Goal: Transaction & Acquisition: Purchase product/service

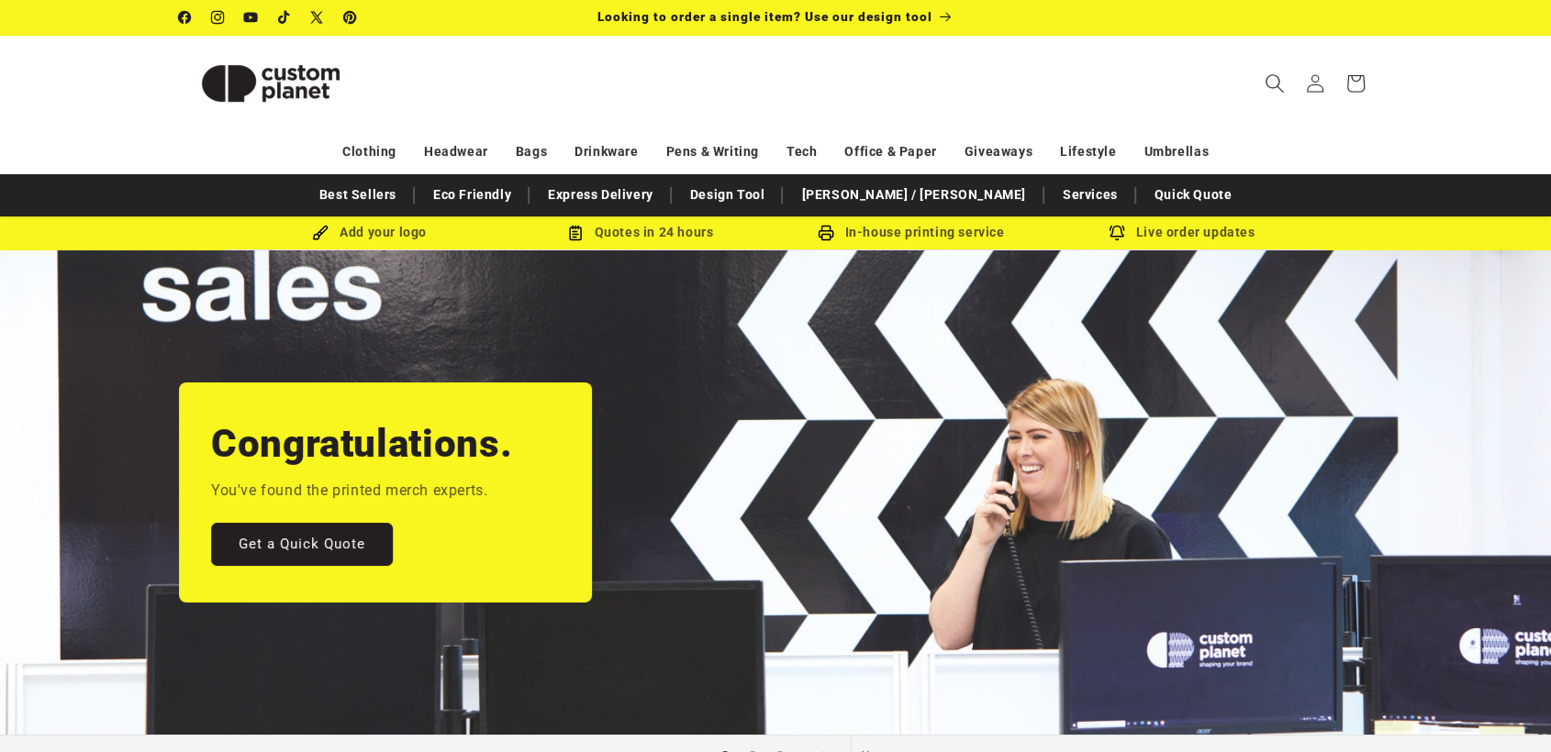
click at [1275, 82] on icon "Search" at bounding box center [1273, 82] width 19 height 19
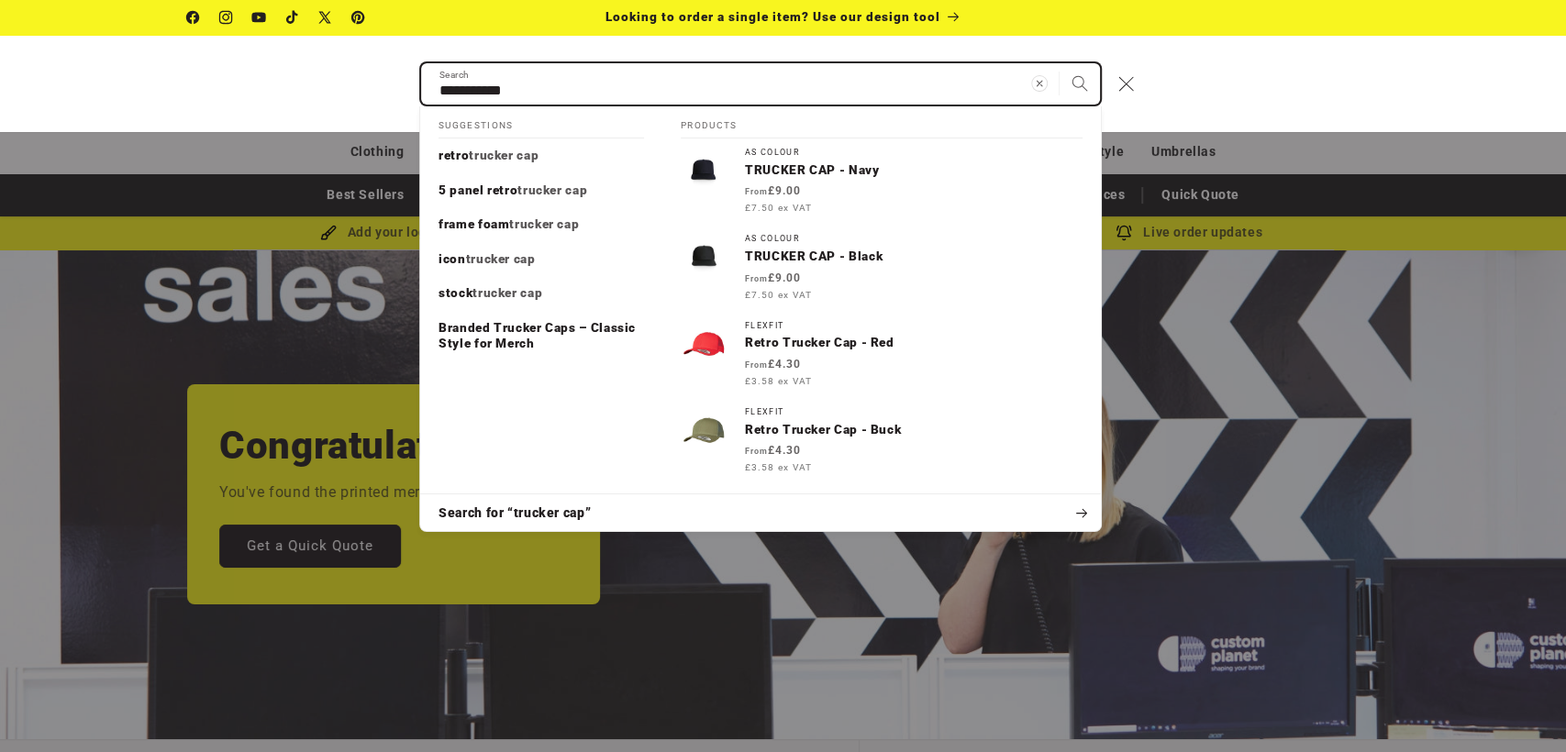
type input "**********"
click at [1060, 63] on button "Search" at bounding box center [1080, 83] width 40 height 40
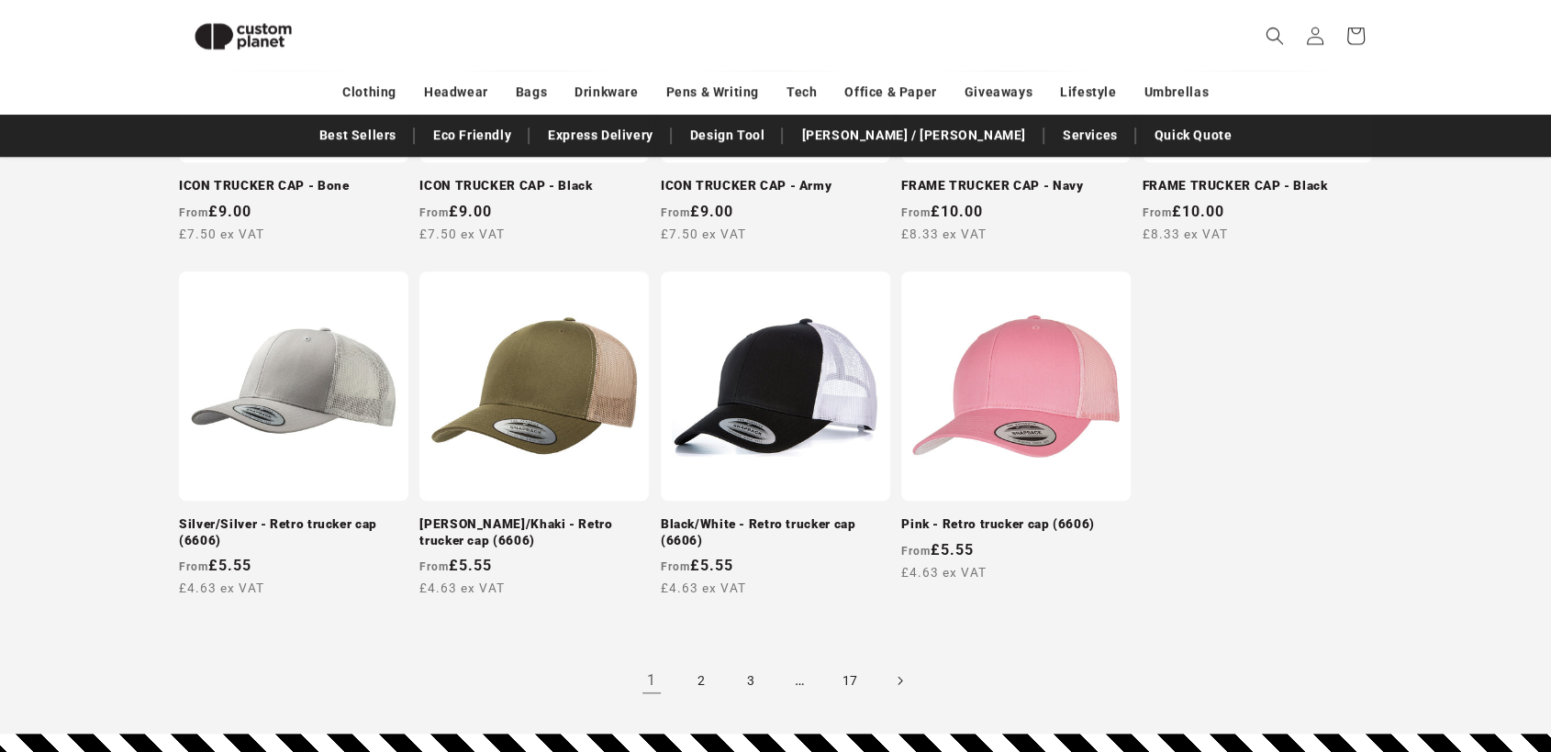
scroll to position [1835, 0]
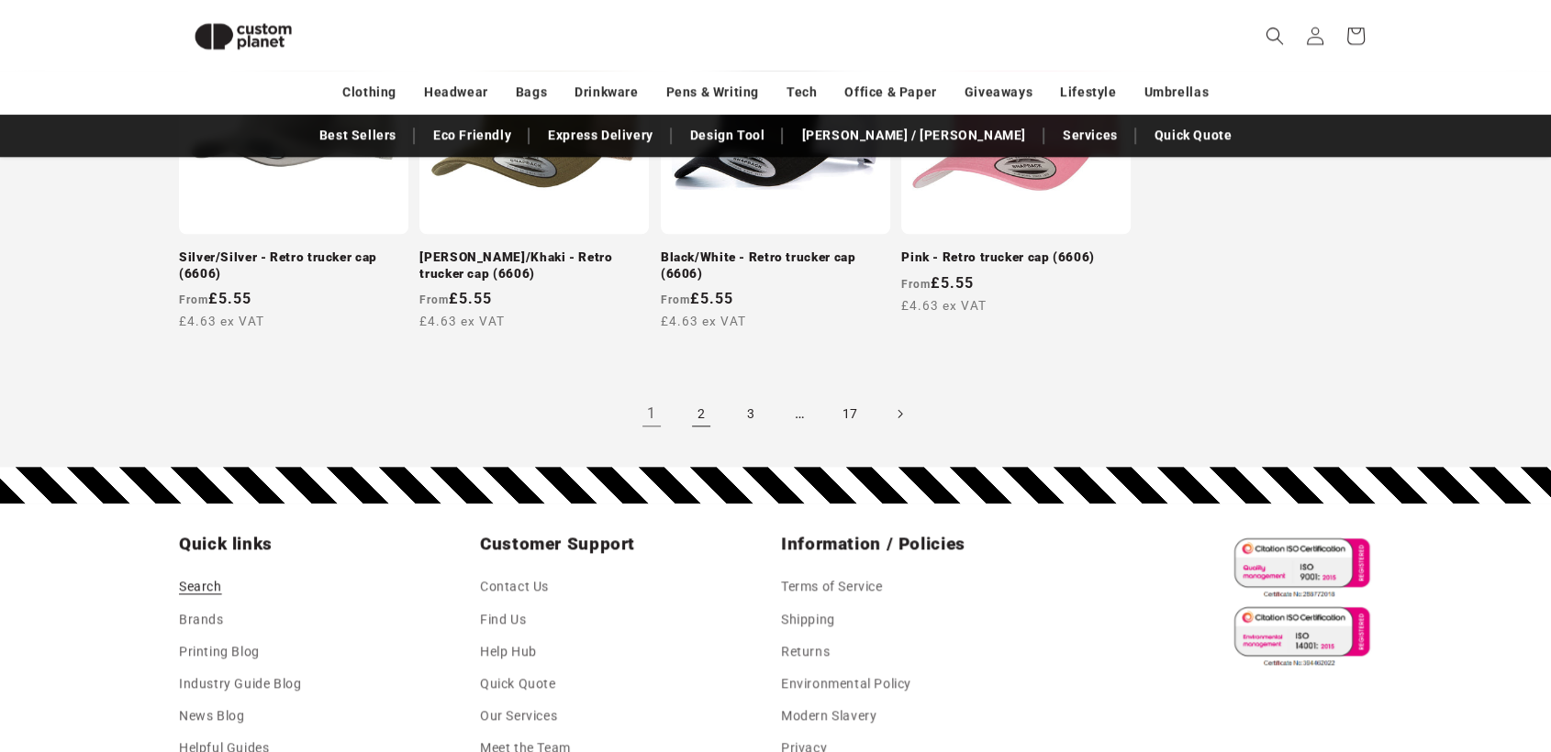
click at [702, 407] on link "2" at bounding box center [701, 414] width 40 height 40
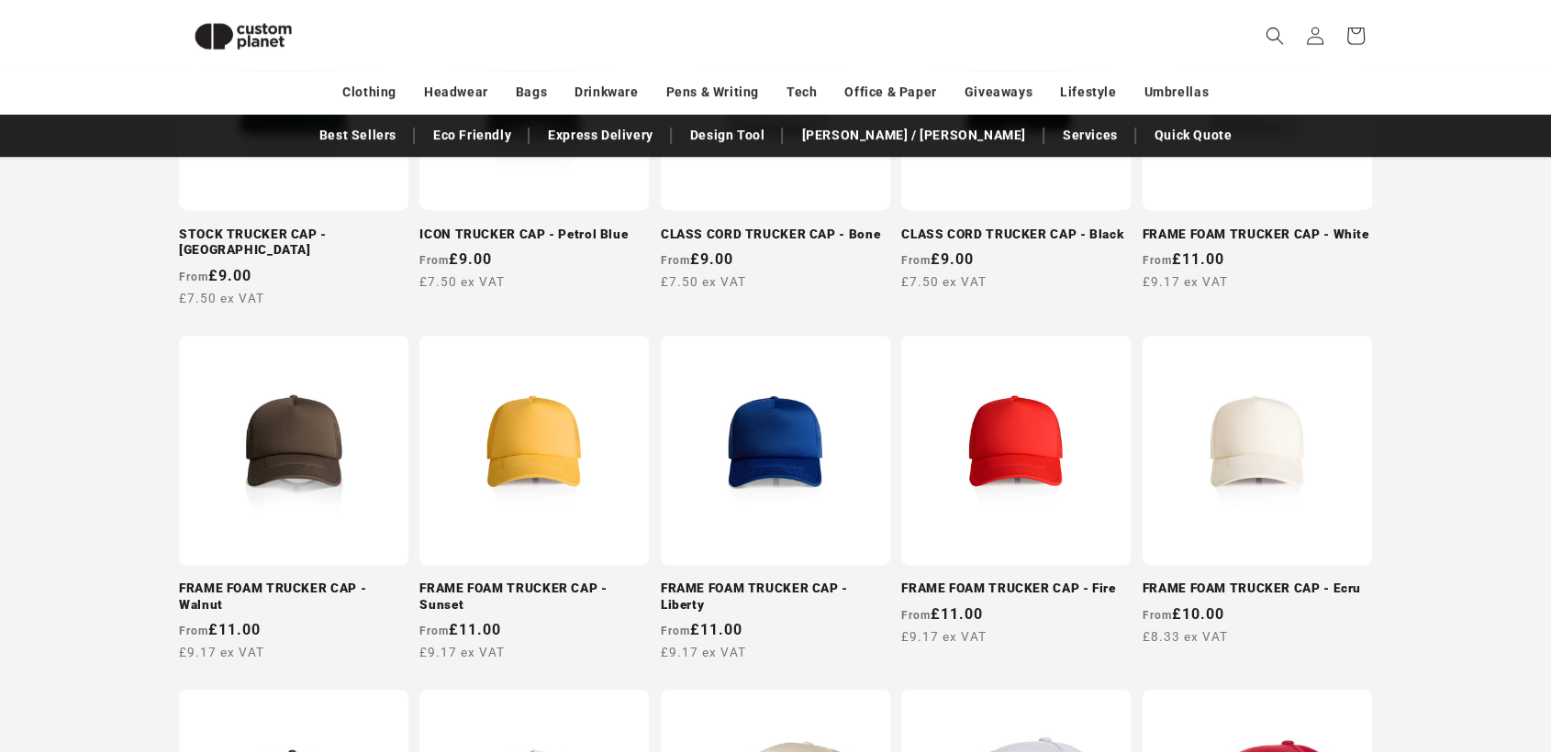
scroll to position [891, 0]
